Goal: Information Seeking & Learning: Stay updated

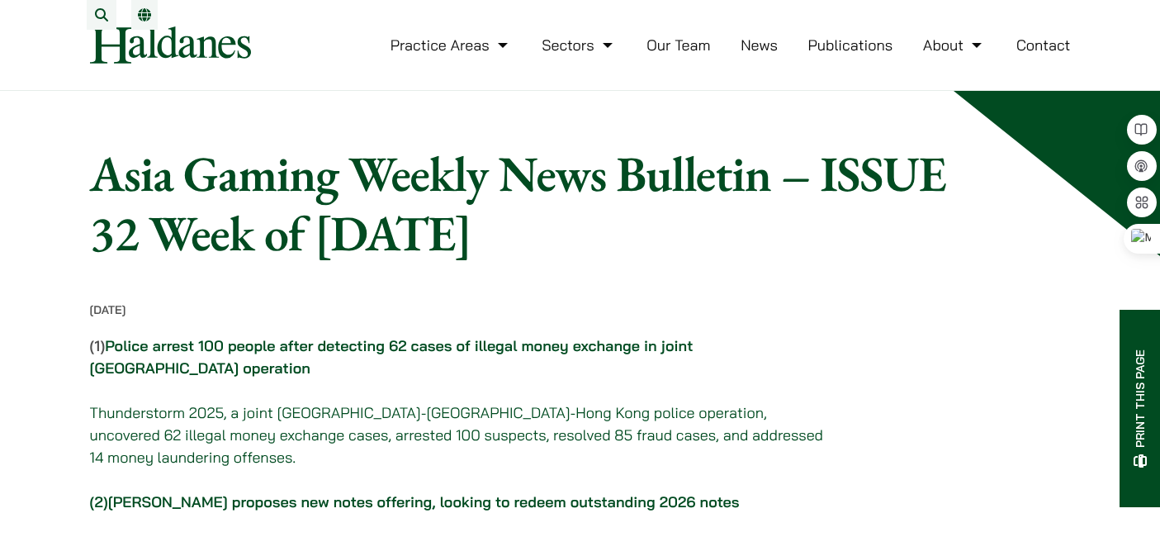
scroll to position [3644, 0]
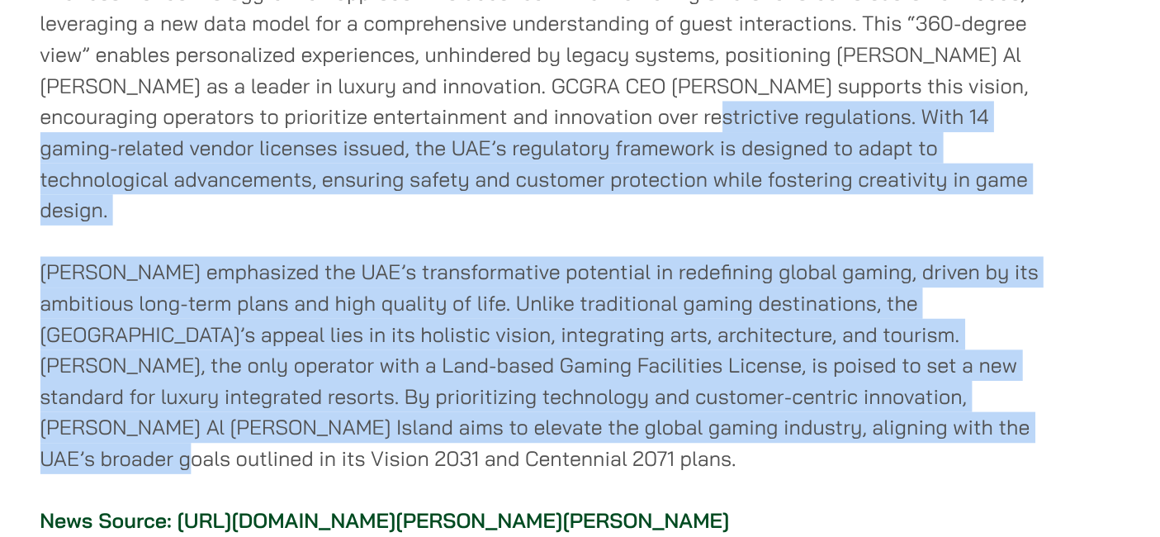
drag, startPoint x: 498, startPoint y: 211, endPoint x: 673, endPoint y: 408, distance: 263.1
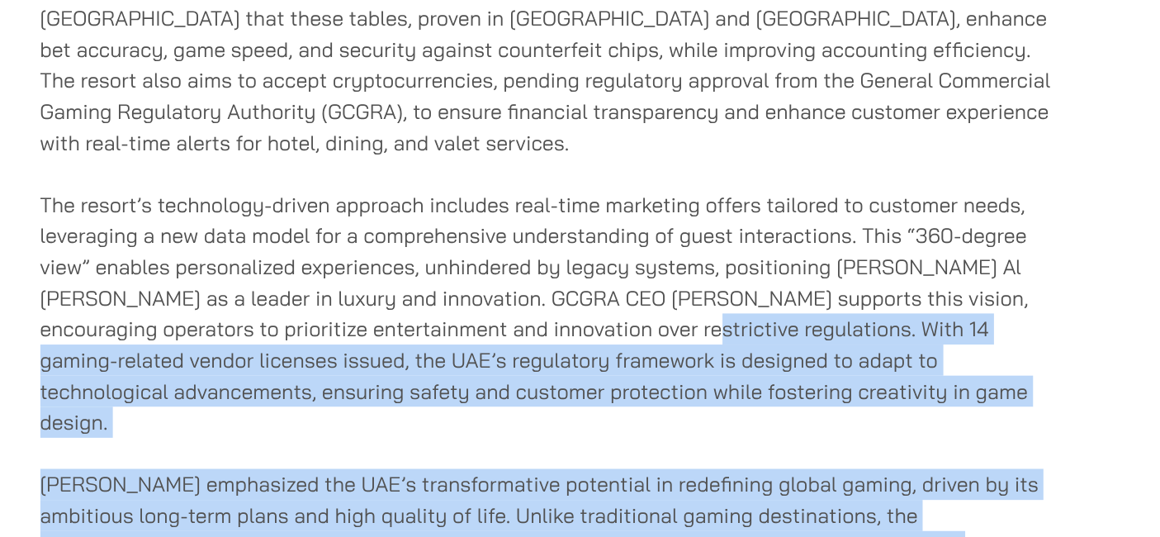
scroll to position [3643, 0]
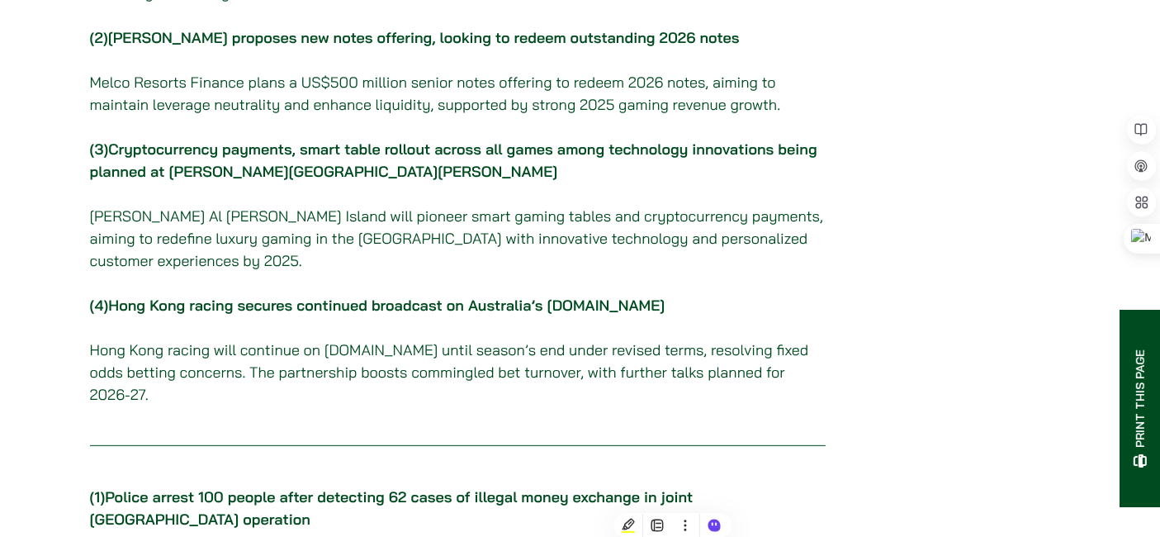
scroll to position [458, 0]
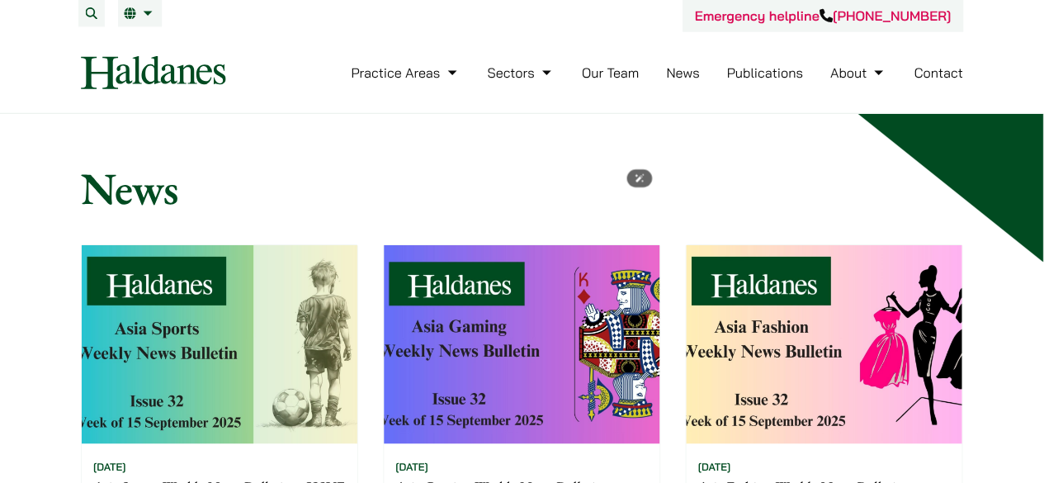
scroll to position [275, 0]
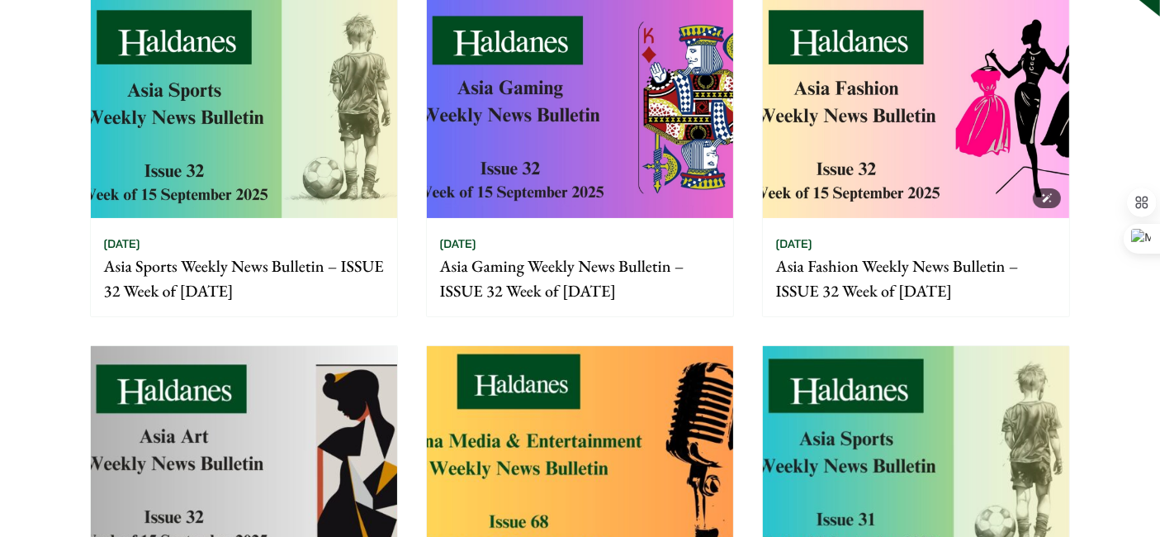
click at [798, 159] on img at bounding box center [916, 108] width 306 height 220
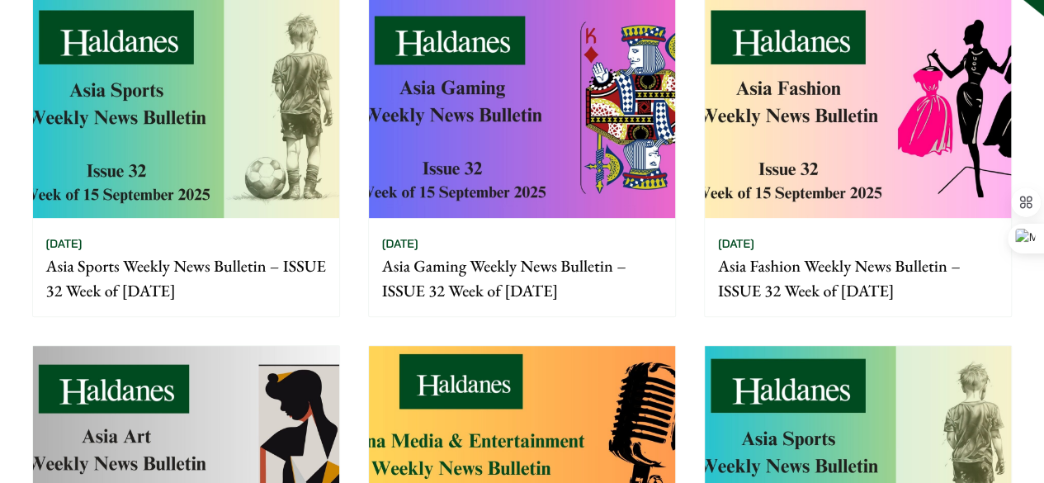
click at [217, 353] on img at bounding box center [186, 456] width 306 height 220
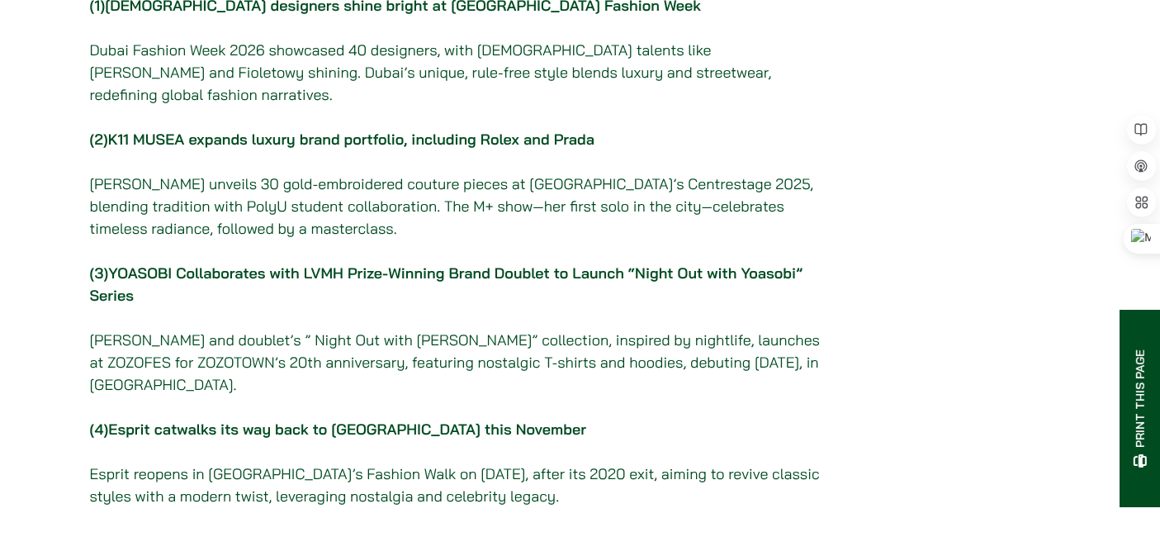
scroll to position [367, 0]
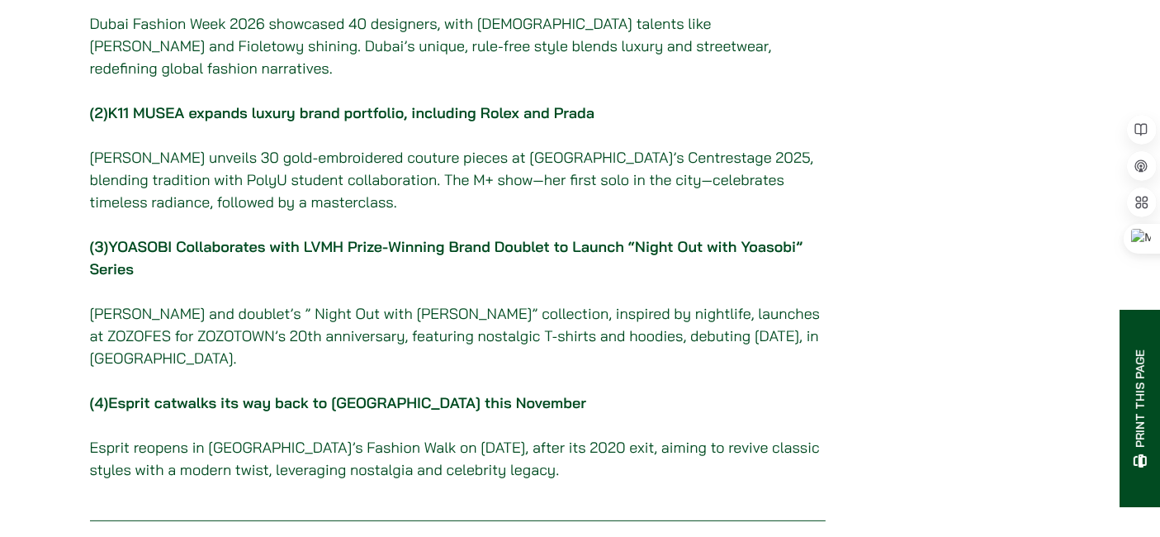
click at [594, 122] on link "K11 MUSEA expands luxury brand portfolio, including Rolex and Prada" at bounding box center [351, 112] width 486 height 19
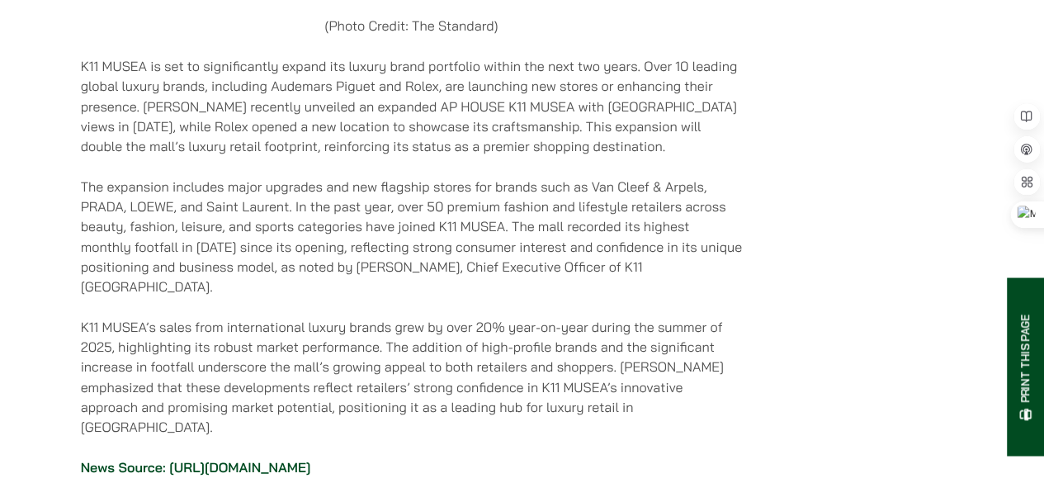
scroll to position [2708, 0]
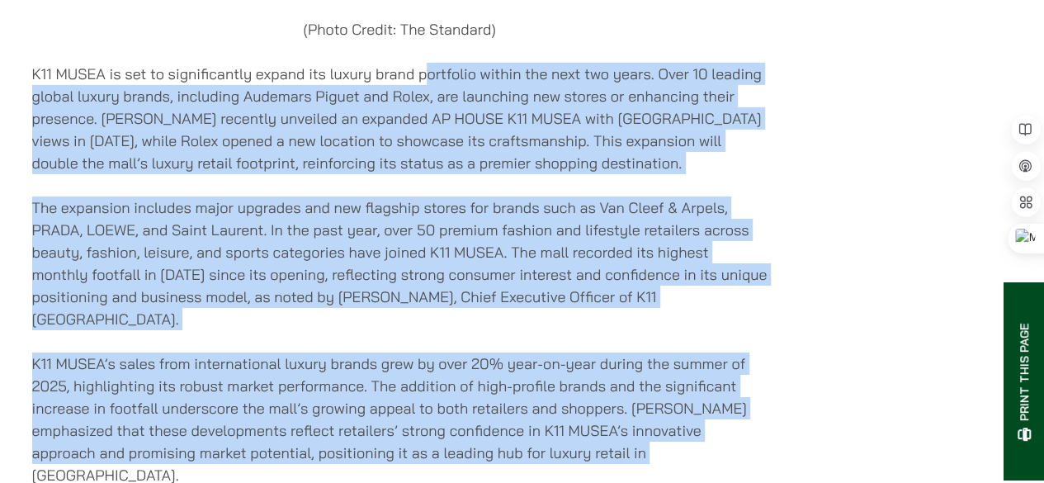
drag, startPoint x: 424, startPoint y: 58, endPoint x: 688, endPoint y: 418, distance: 446.5
click at [688, 418] on div "19/09/2025 (1) South Asian designers shine bright at Dubai Fashion Week 2 Dubai…" at bounding box center [400, 130] width 736 height 5073
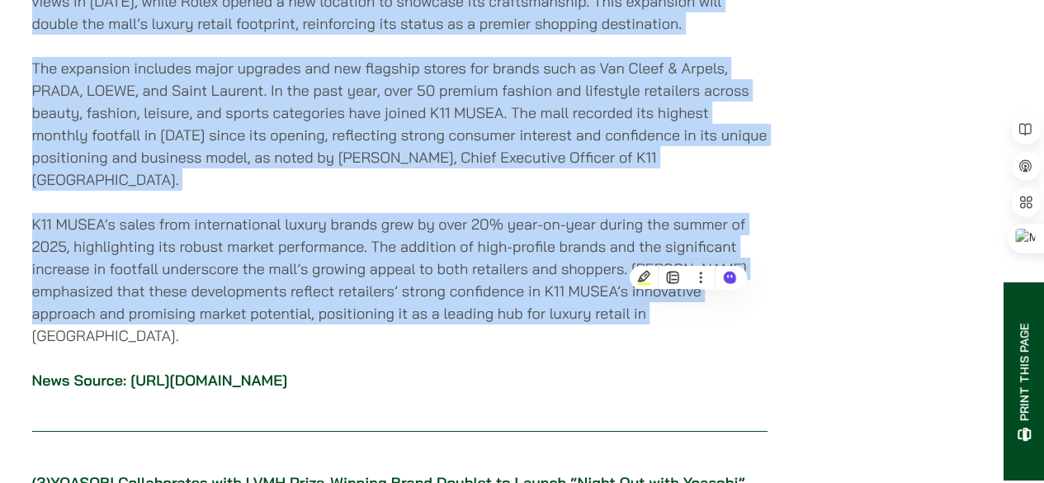
scroll to position [2873, 0]
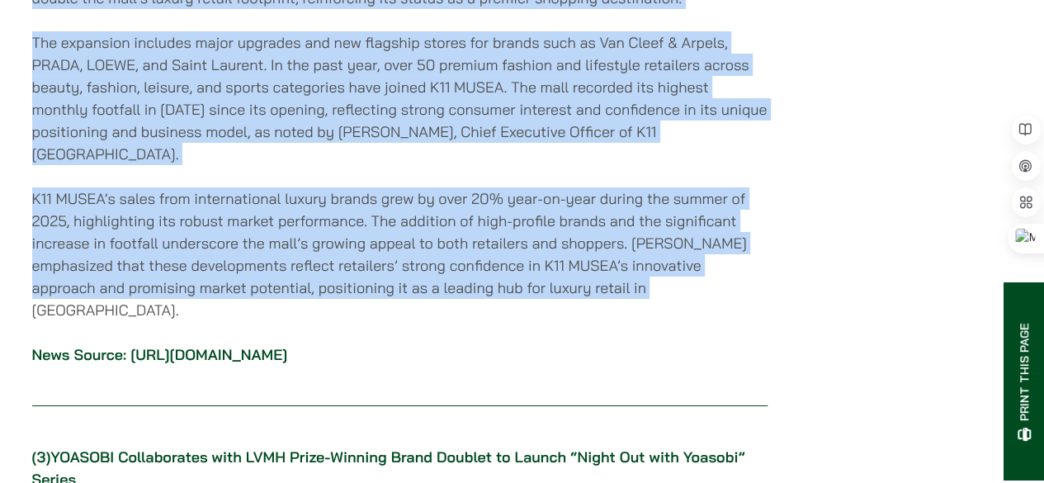
click at [249, 231] on p "K11 MUSEA’s sales from international luxury brands grew by over 20% year-on-yea…" at bounding box center [400, 254] width 736 height 134
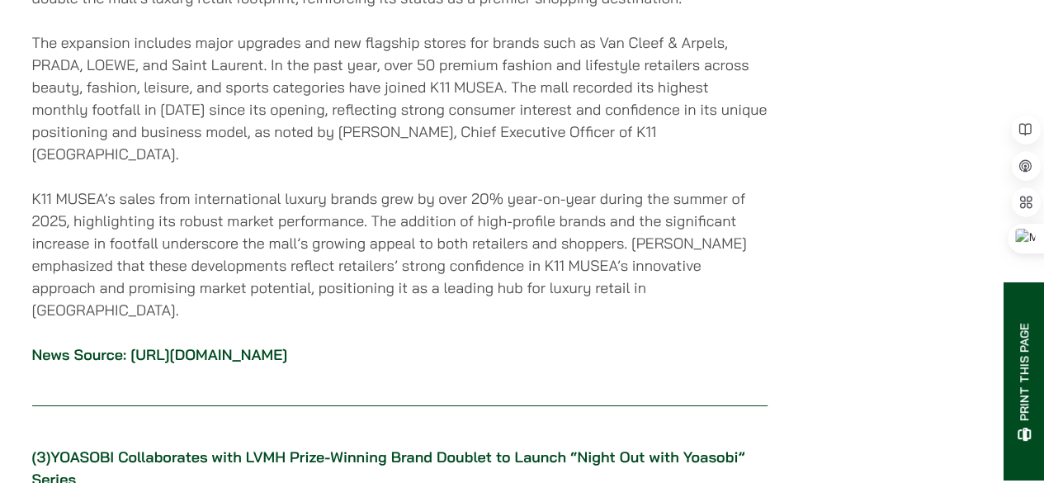
drag, startPoint x: 312, startPoint y: 123, endPoint x: 348, endPoint y: 333, distance: 212.8
click at [309, 227] on p "K11 MUSEA’s sales from international luxury brands grew by over 20% year-on-yea…" at bounding box center [400, 254] width 736 height 134
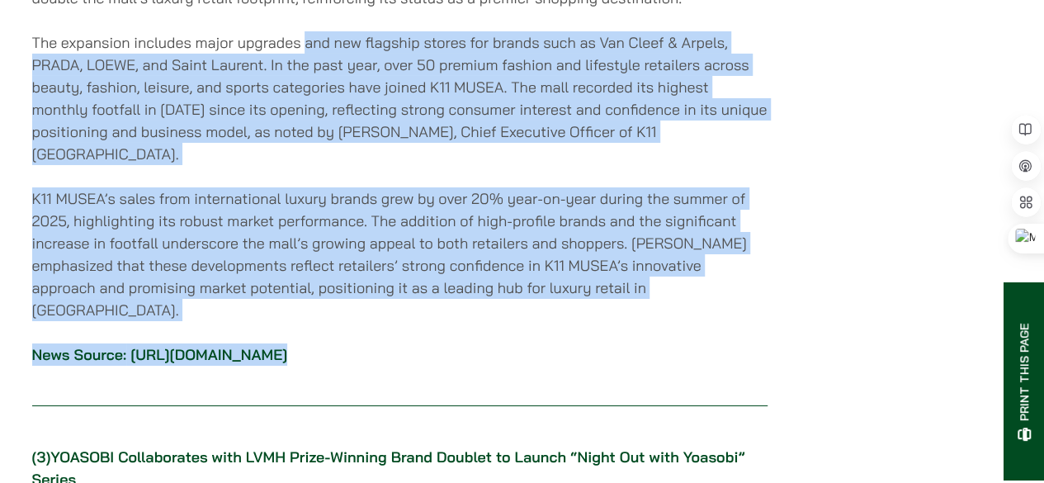
drag, startPoint x: 306, startPoint y: 21, endPoint x: 482, endPoint y: 334, distance: 358.9
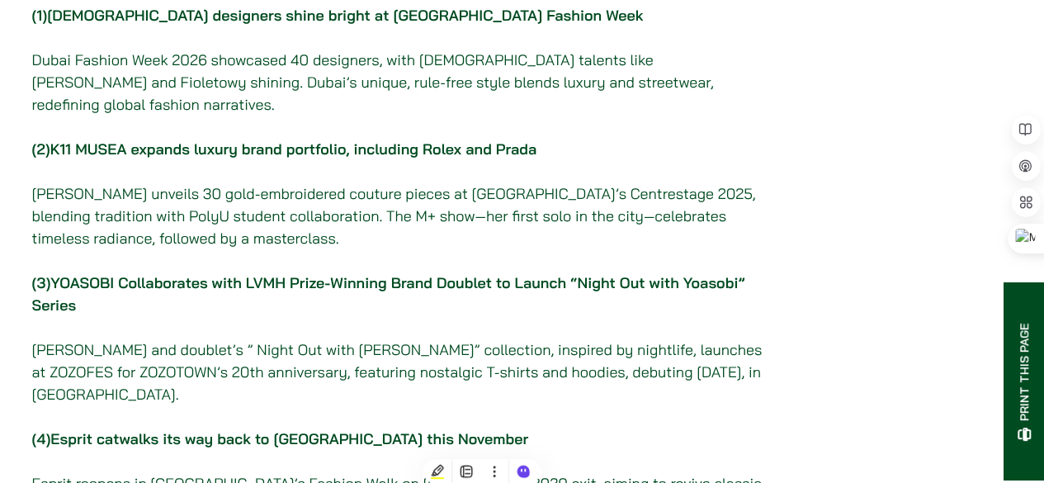
scroll to position [495, 0]
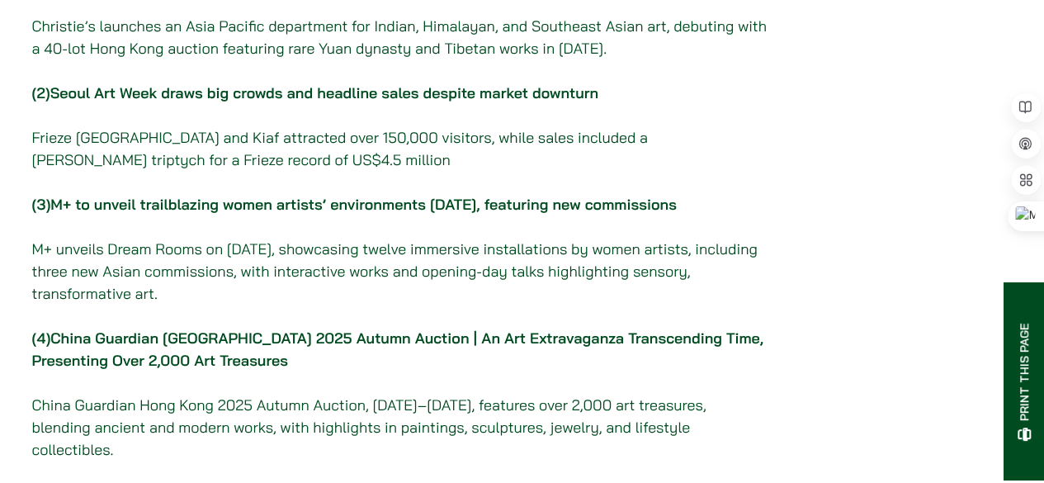
scroll to position [413, 0]
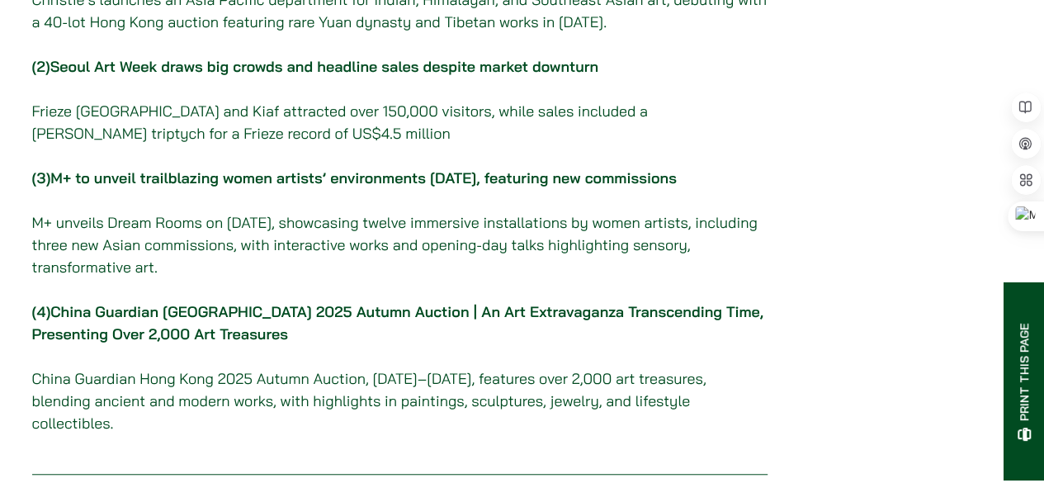
click at [267, 187] on link "M+ to unveil trailblazing women artists’ environments on Sat, featuring new com…" at bounding box center [363, 177] width 626 height 19
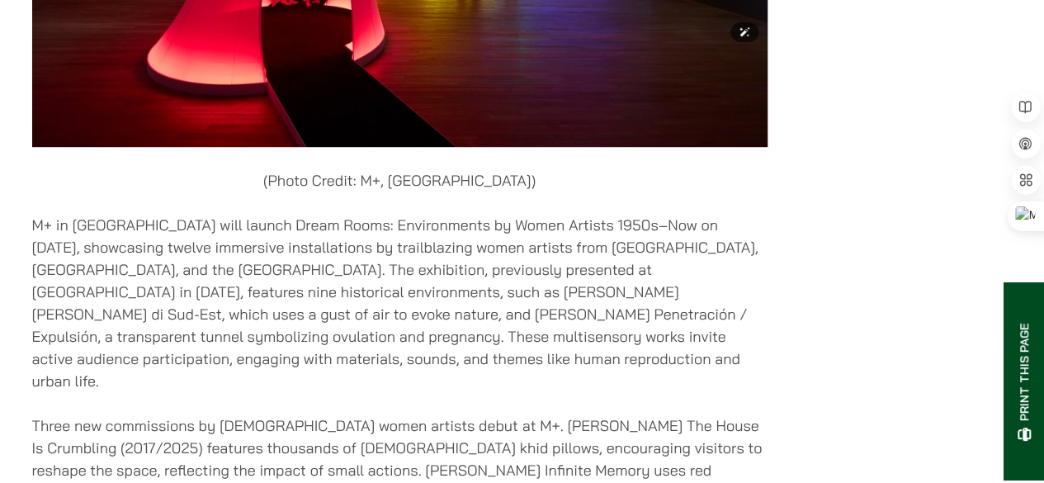
scroll to position [3713, 0]
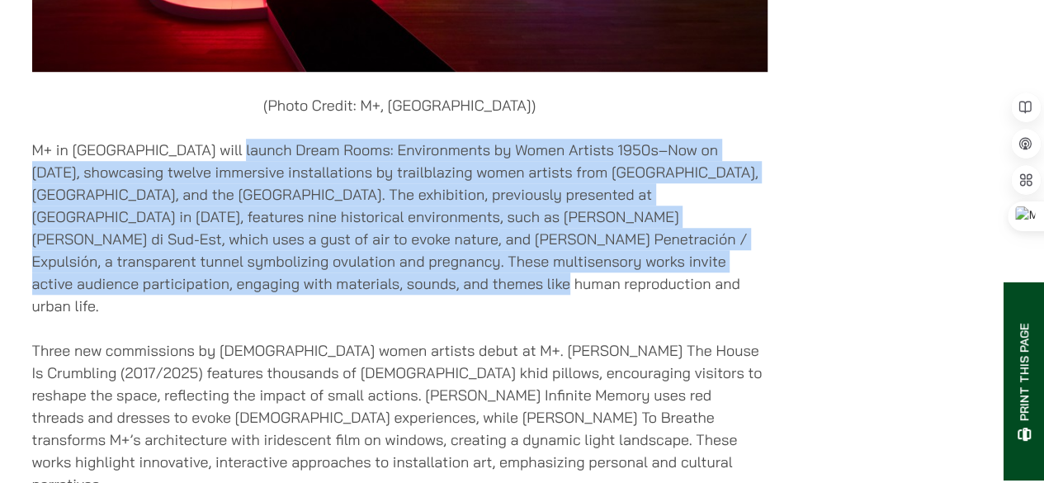
drag, startPoint x: 233, startPoint y: 117, endPoint x: 338, endPoint y: 254, distance: 172.5
click at [338, 254] on p "M+ in Hong Kong will launch Dream Rooms: Environments by Women Artists 1950s–No…" at bounding box center [400, 228] width 736 height 178
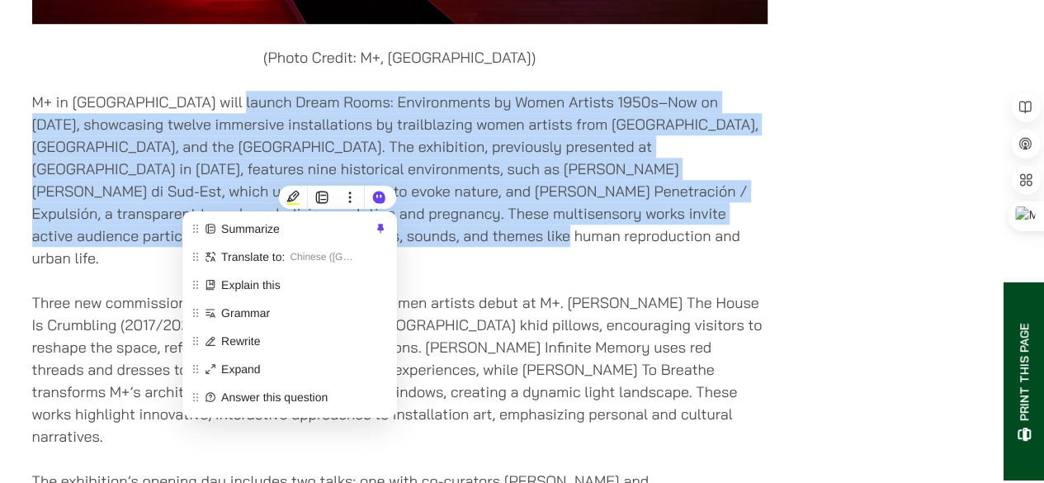
scroll to position [3796, 0]
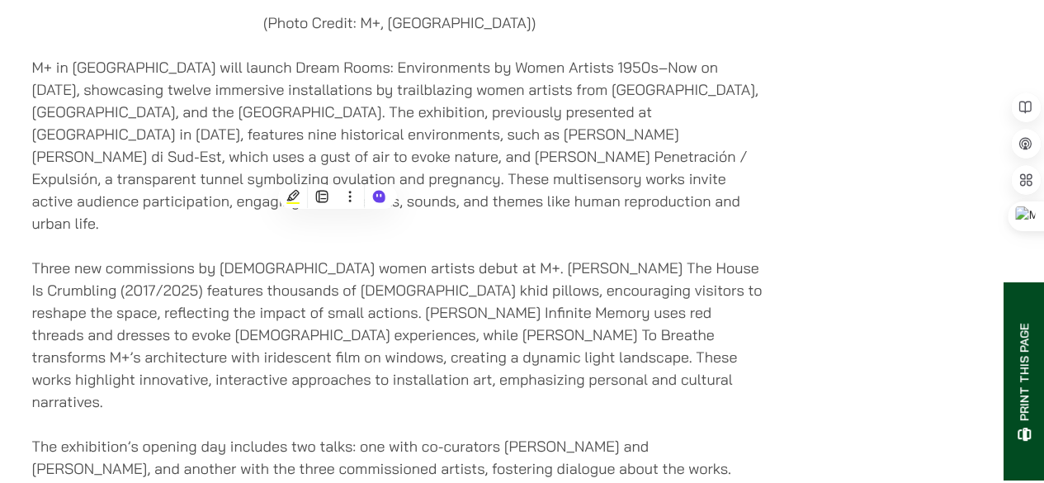
click at [134, 272] on p "Three new commissions by Asian women artists debut at M+. Pinaree Sanpitak’s Th…" at bounding box center [400, 335] width 736 height 156
drag, startPoint x: 143, startPoint y: 207, endPoint x: 690, endPoint y: 397, distance: 579.3
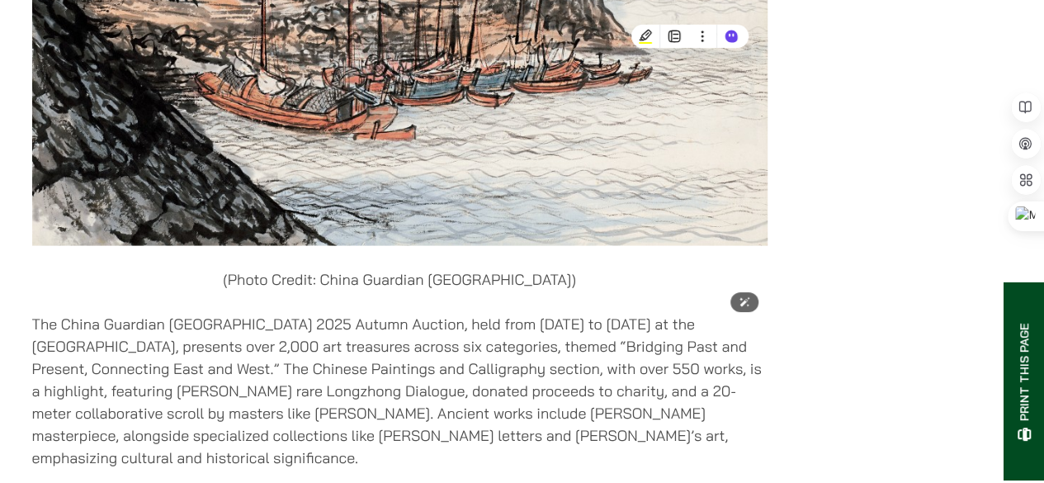
scroll to position [4952, 0]
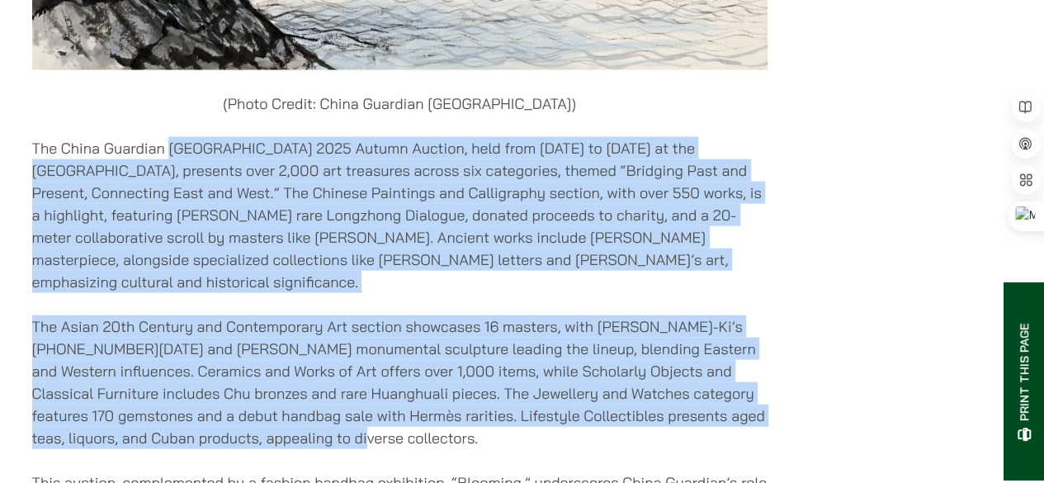
drag, startPoint x: 168, startPoint y: 77, endPoint x: 363, endPoint y: 371, distance: 352.6
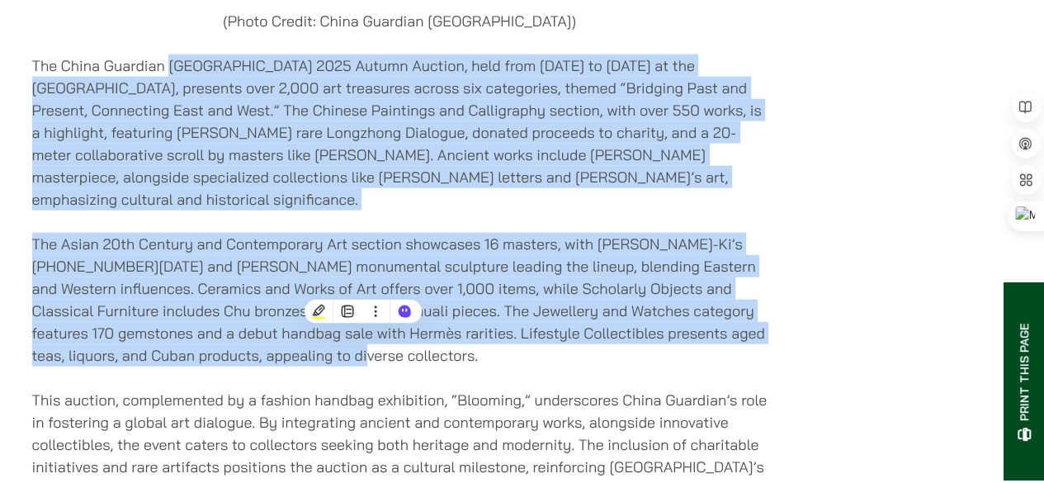
scroll to position [5199, 0]
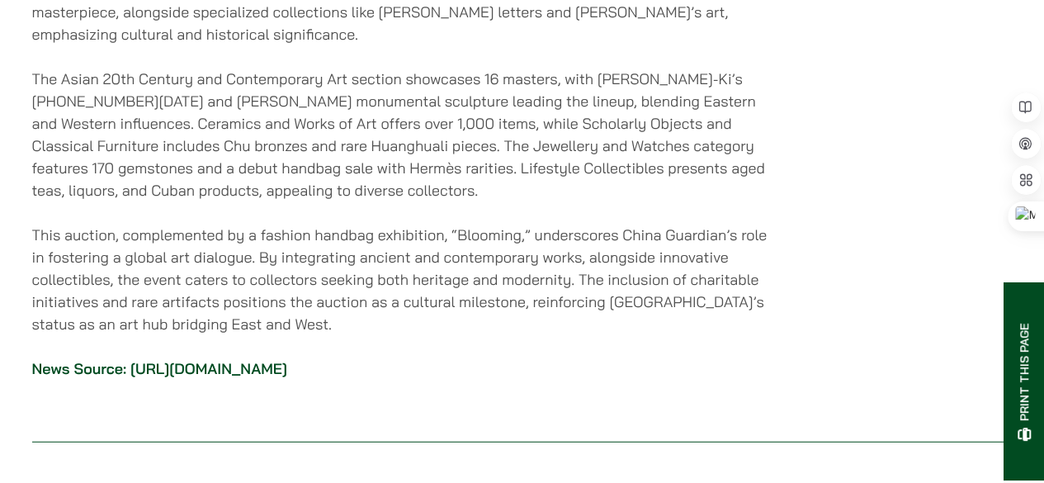
click at [482, 224] on p "This auction, complemented by a fashion handbag exhibition, “Blooming,” undersc…" at bounding box center [400, 279] width 736 height 111
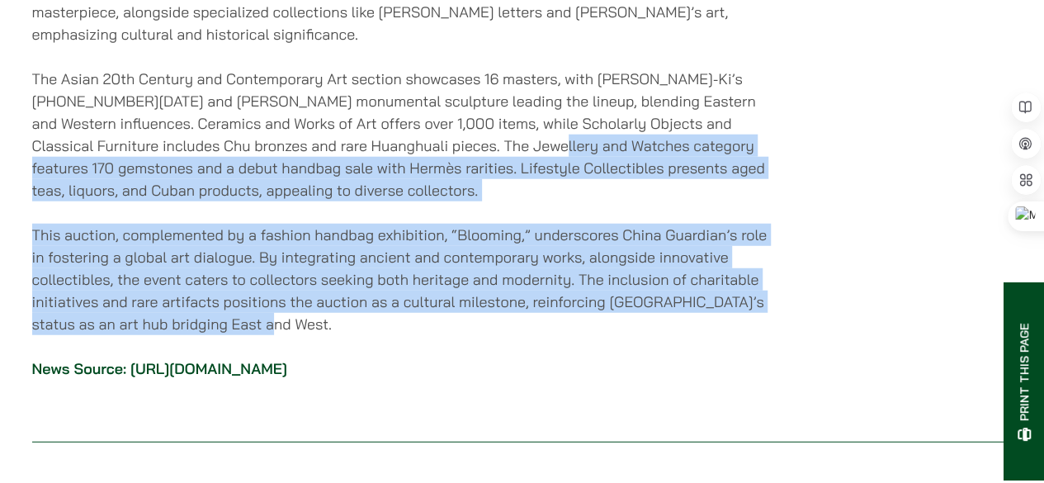
drag, startPoint x: 511, startPoint y: 106, endPoint x: 547, endPoint y: 257, distance: 154.4
